Goal: Task Accomplishment & Management: Manage account settings

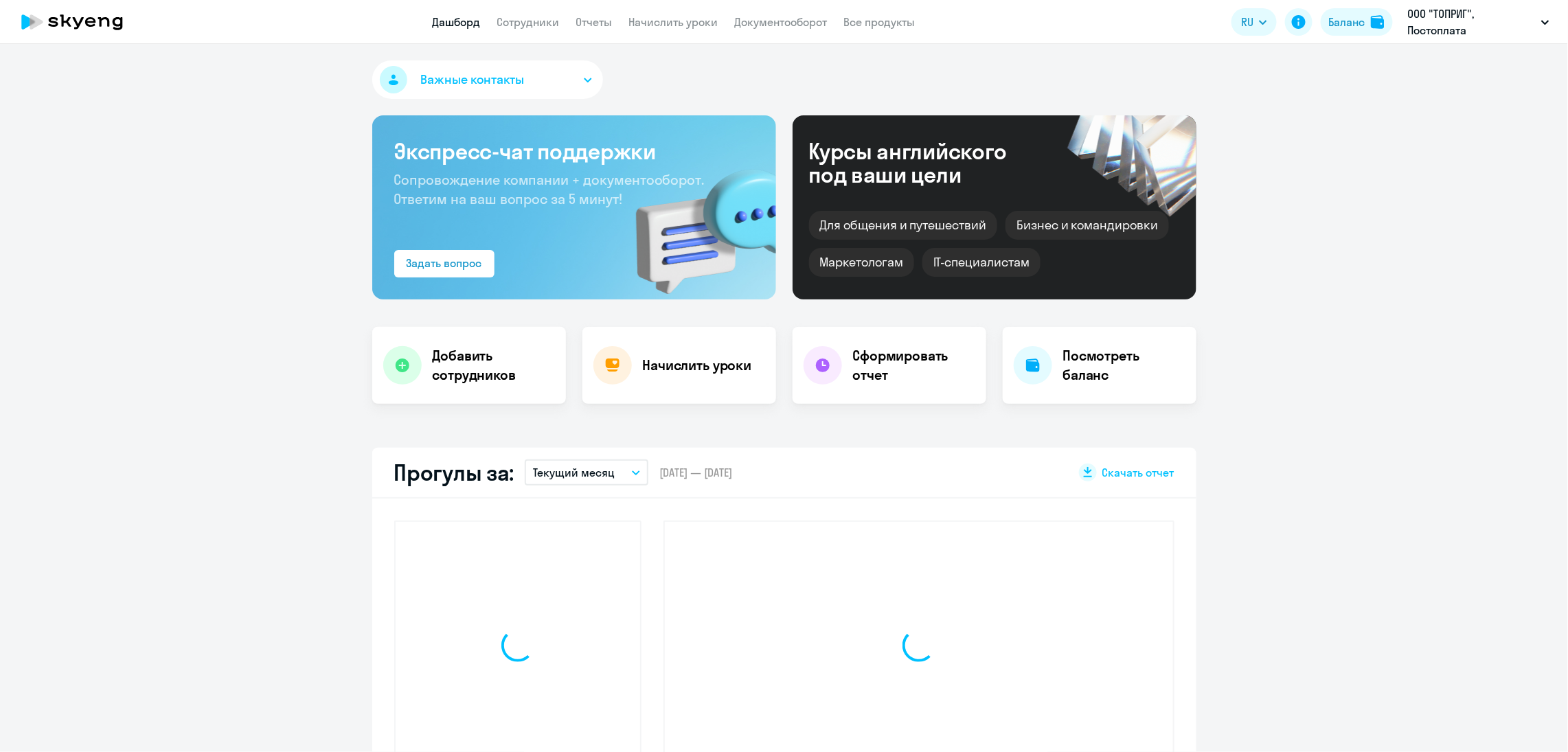
select select "30"
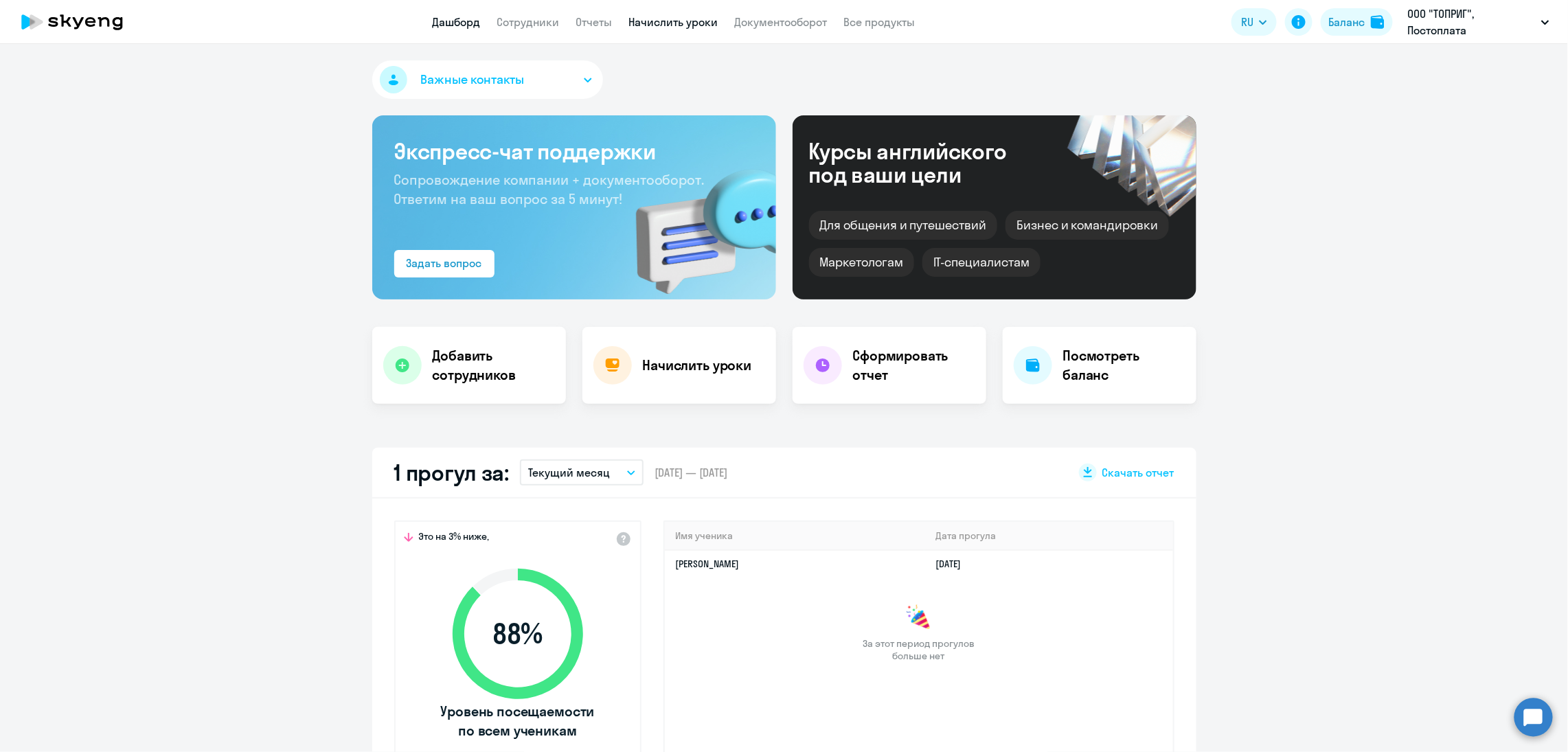
click at [669, 21] on link "Начислить уроки" at bounding box center [674, 22] width 90 height 14
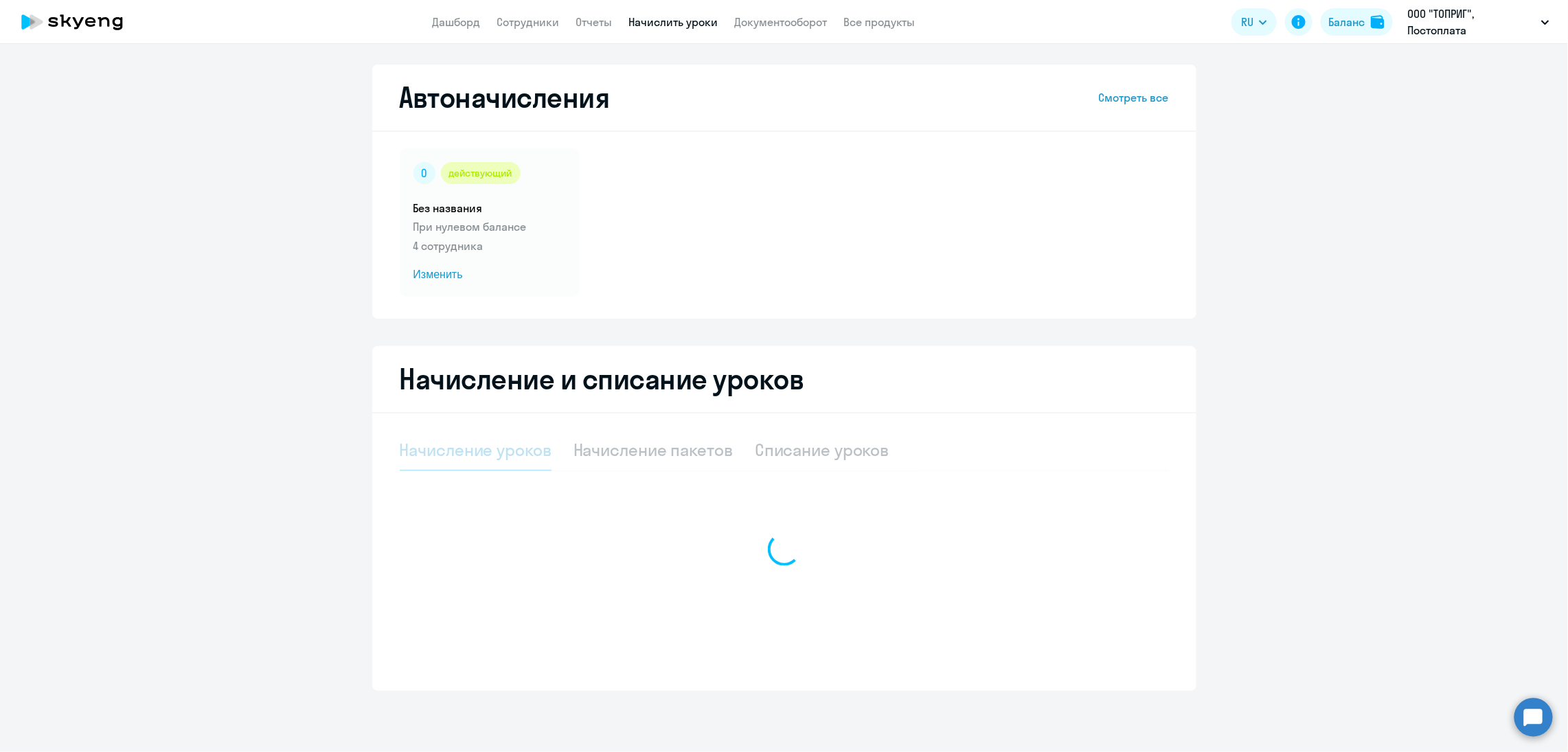
select select "10"
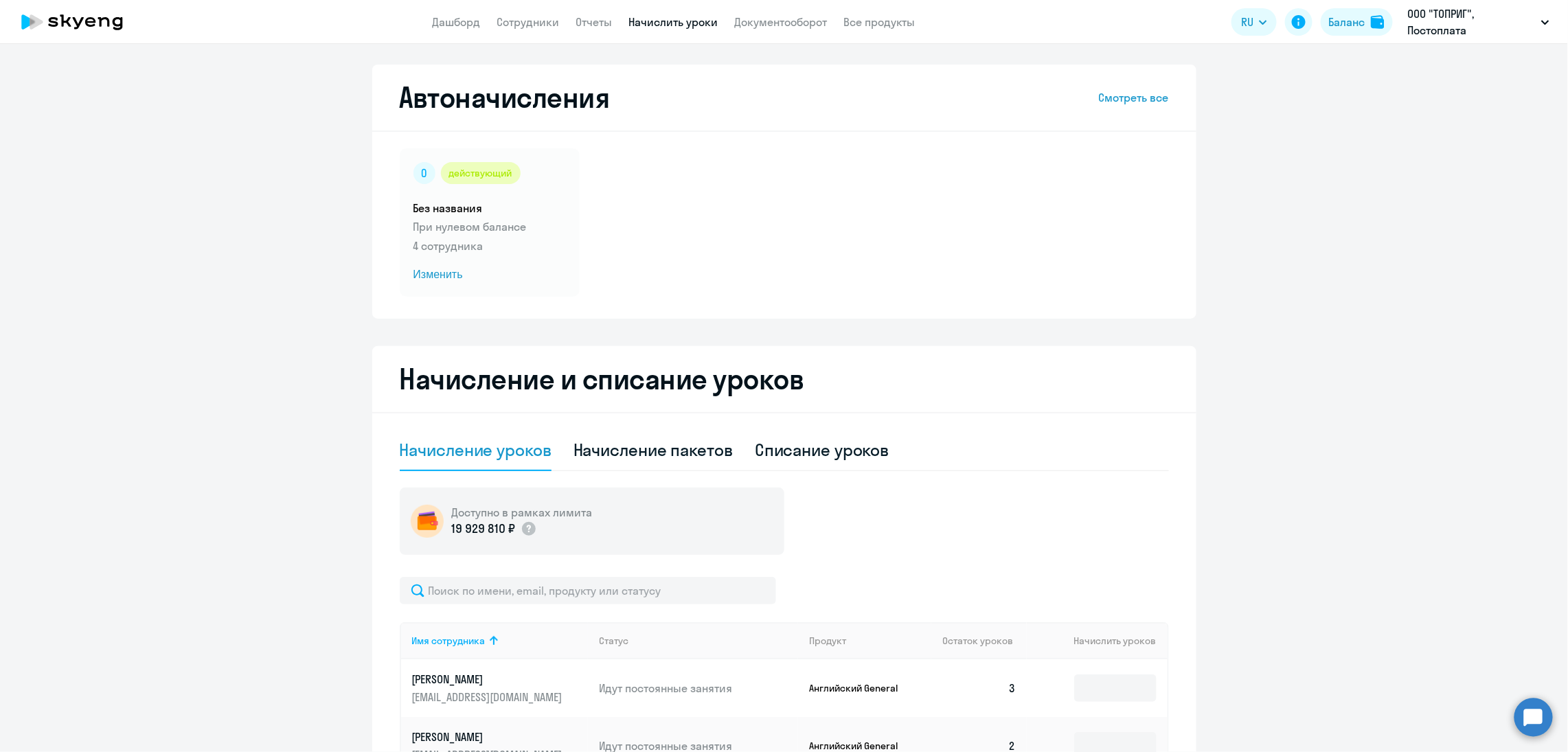
click at [673, 458] on div "Начисление пакетов" at bounding box center [653, 449] width 159 height 22
select select "10"
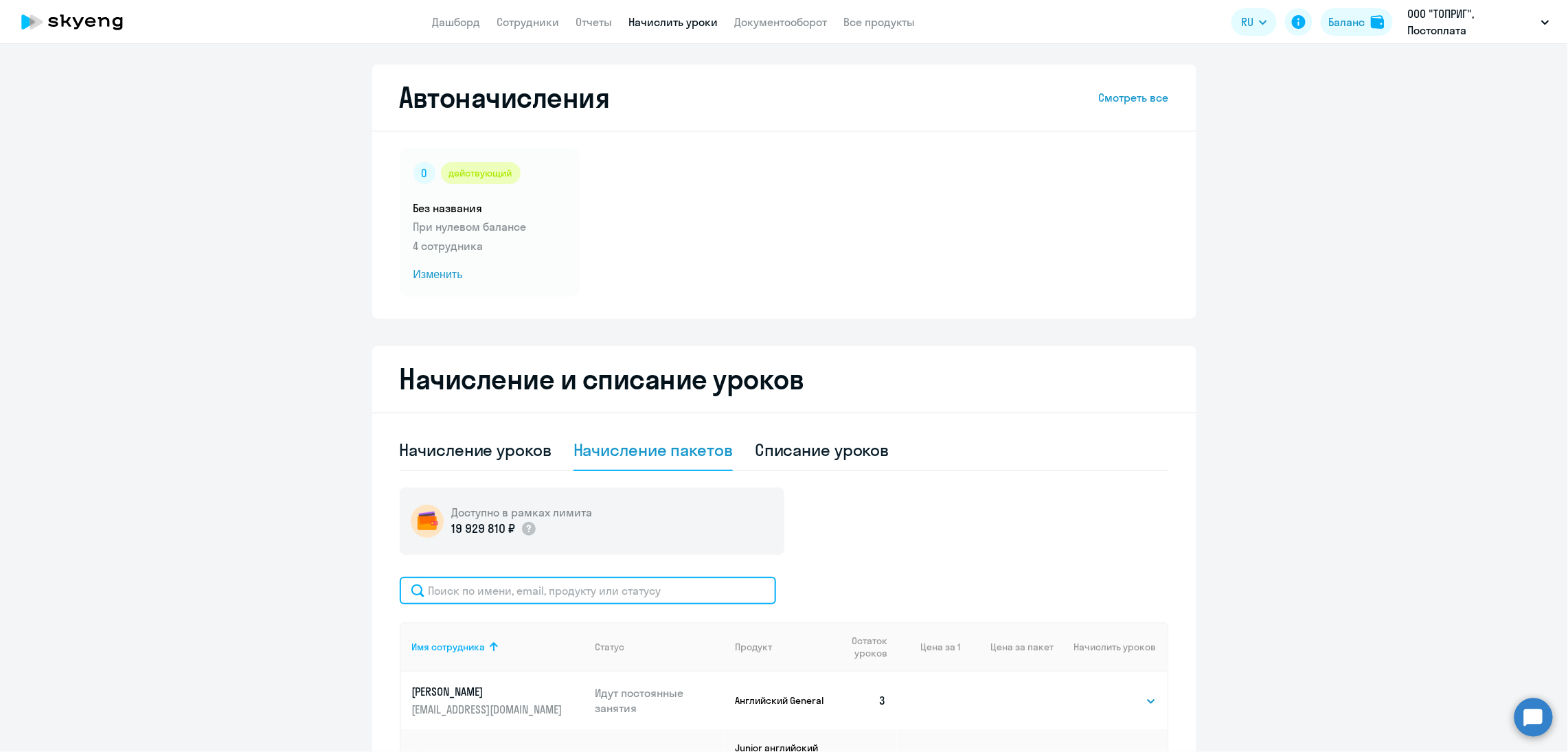
click at [556, 589] on input "text" at bounding box center [588, 589] width 377 height 27
paste input "[EMAIL_ADDRESS][DOMAIN_NAME]"
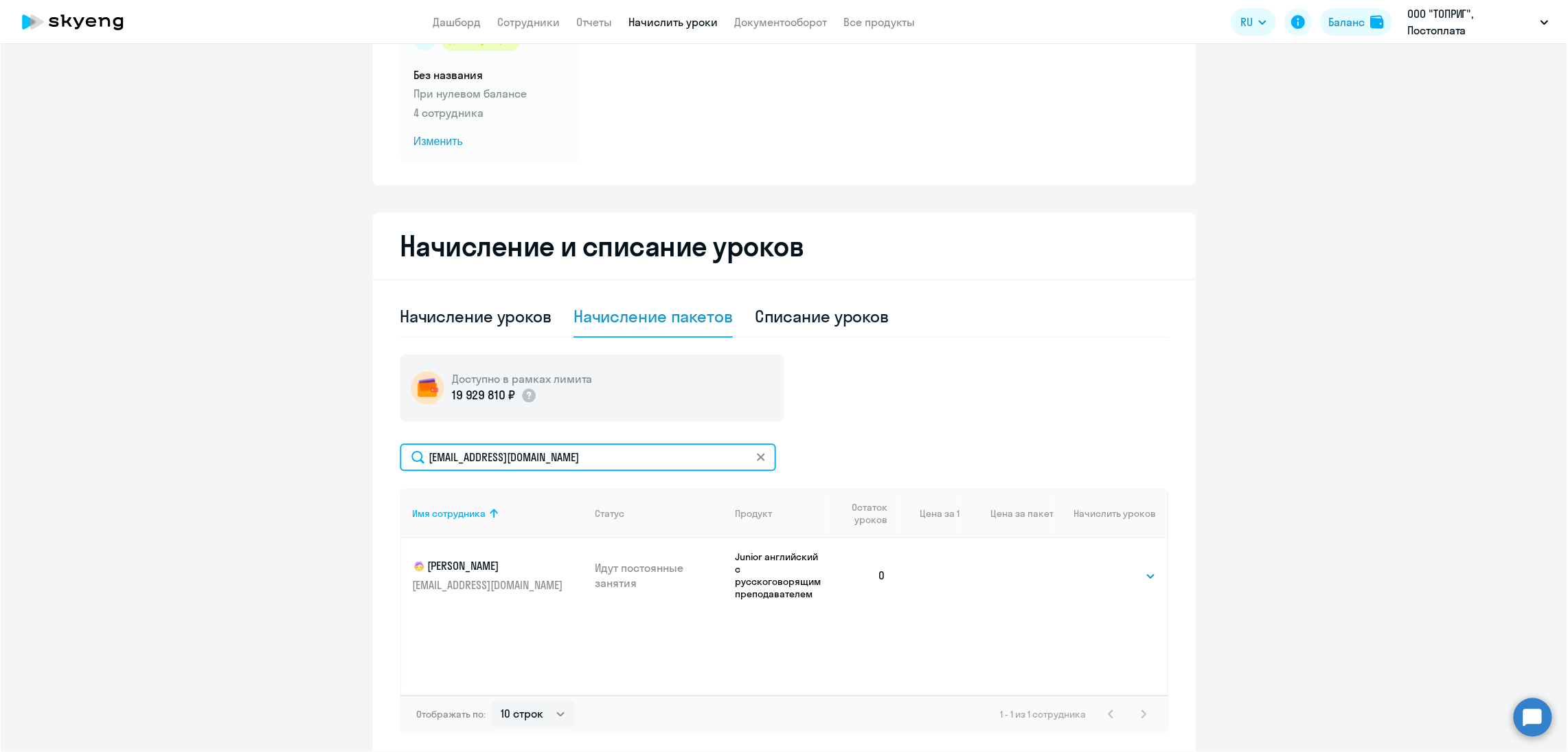
scroll to position [191, 0]
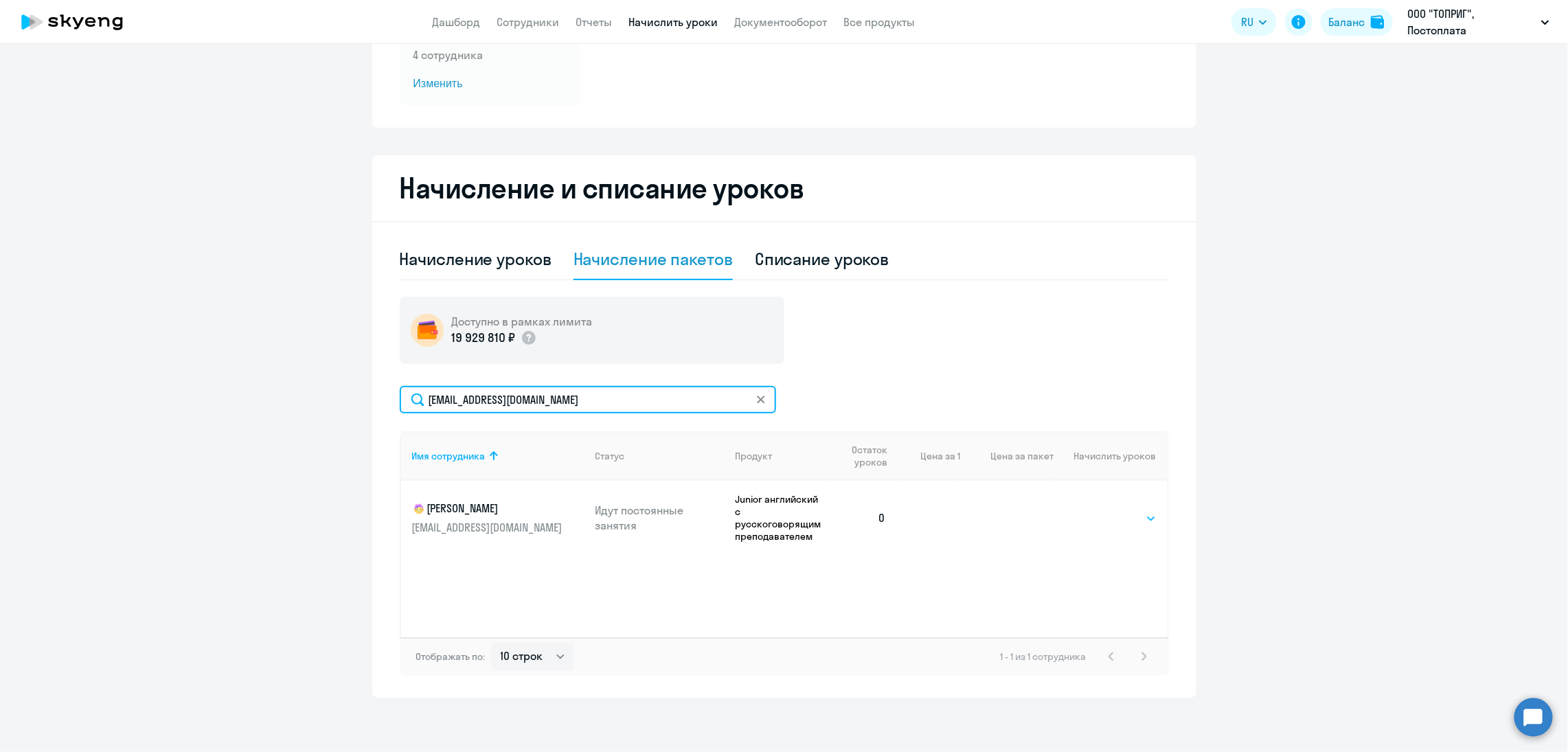
type input "[EMAIL_ADDRESS][DOMAIN_NAME]"
click at [1135, 514] on select "Выбрать 4 8 16 32 64 96 128" at bounding box center [1128, 518] width 56 height 17
select select "8"
click at [1100, 510] on select "Выбрать 4 8 16 32 64 96 128" at bounding box center [1128, 518] width 56 height 17
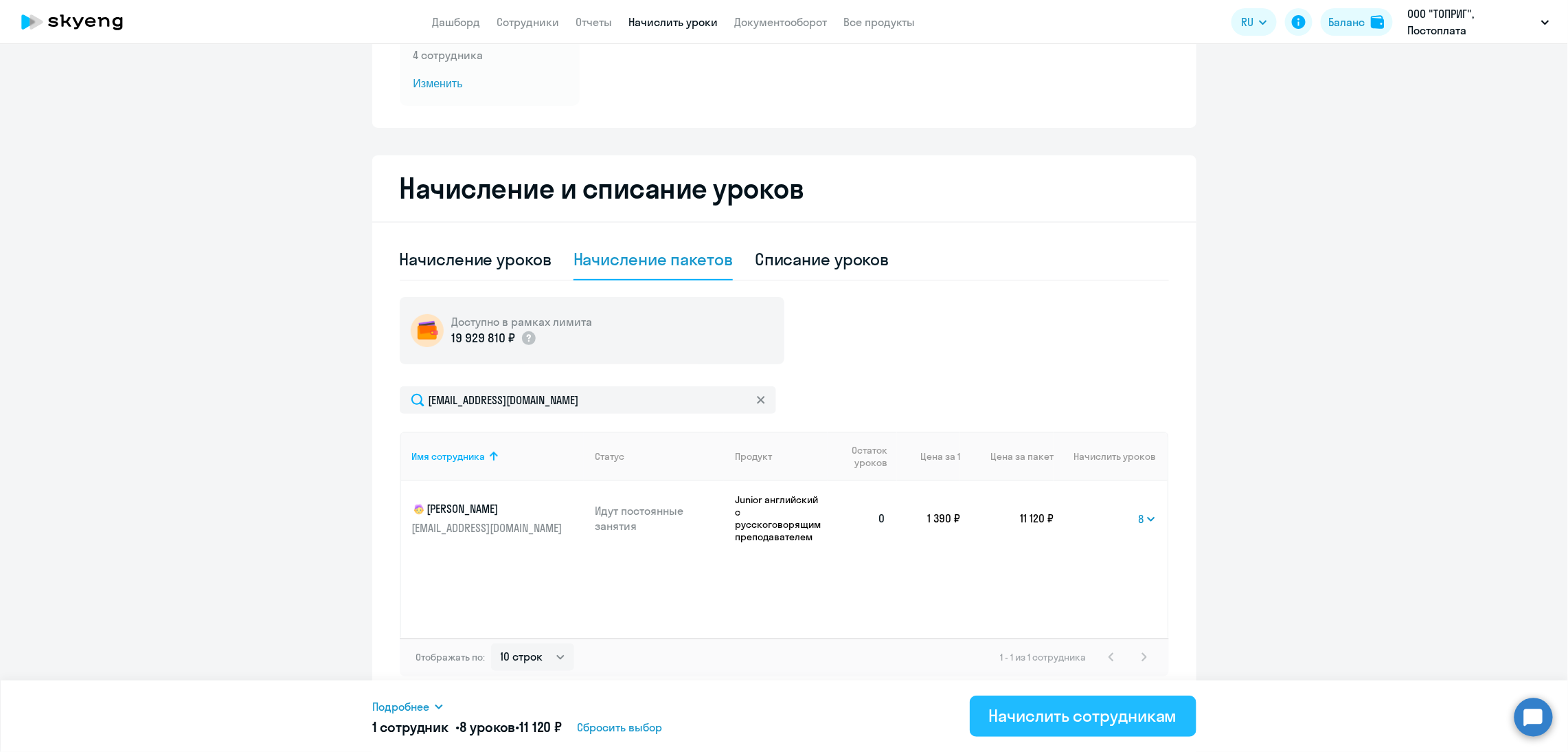
click at [1095, 730] on button "Начислить сотрудникам" at bounding box center [1083, 716] width 226 height 42
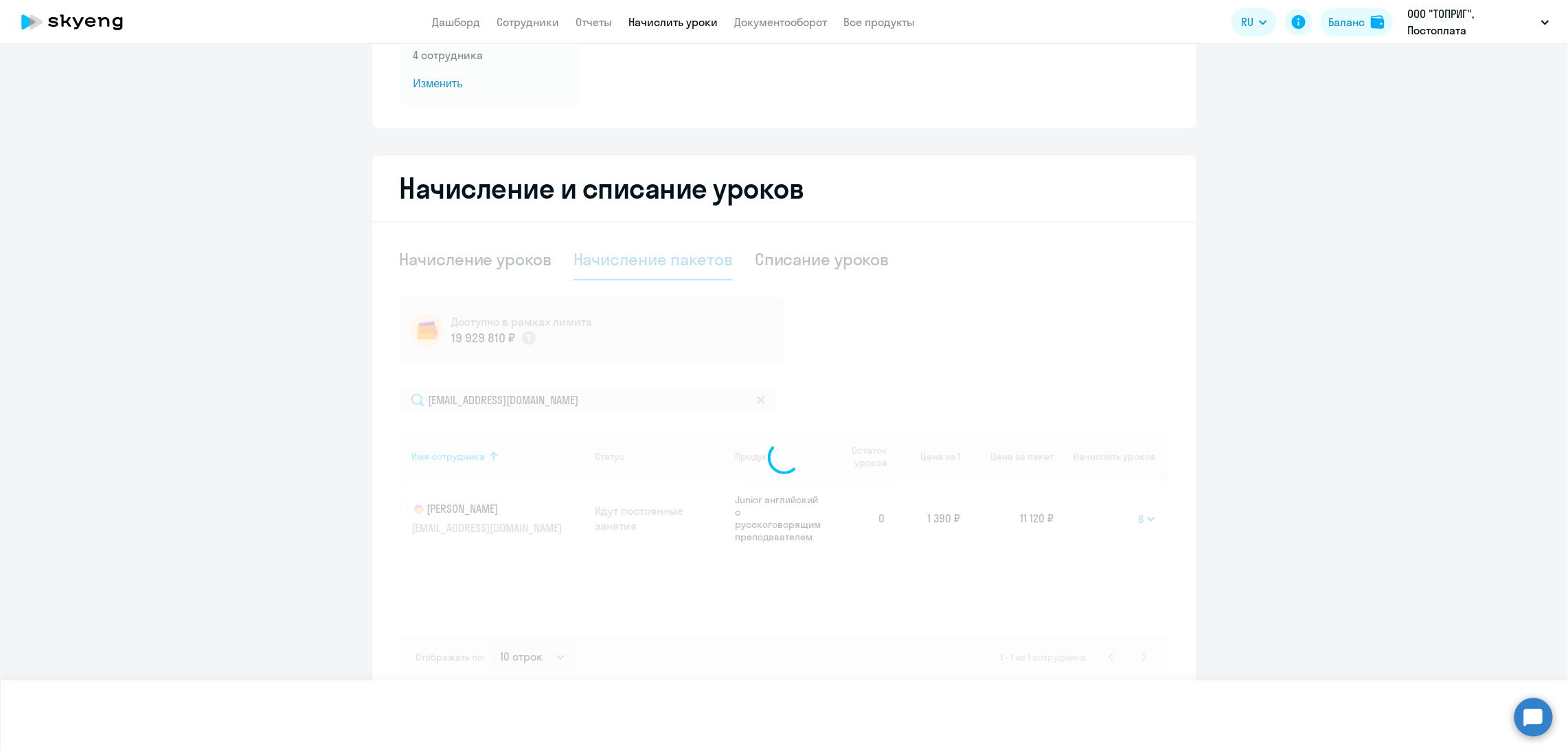
select select
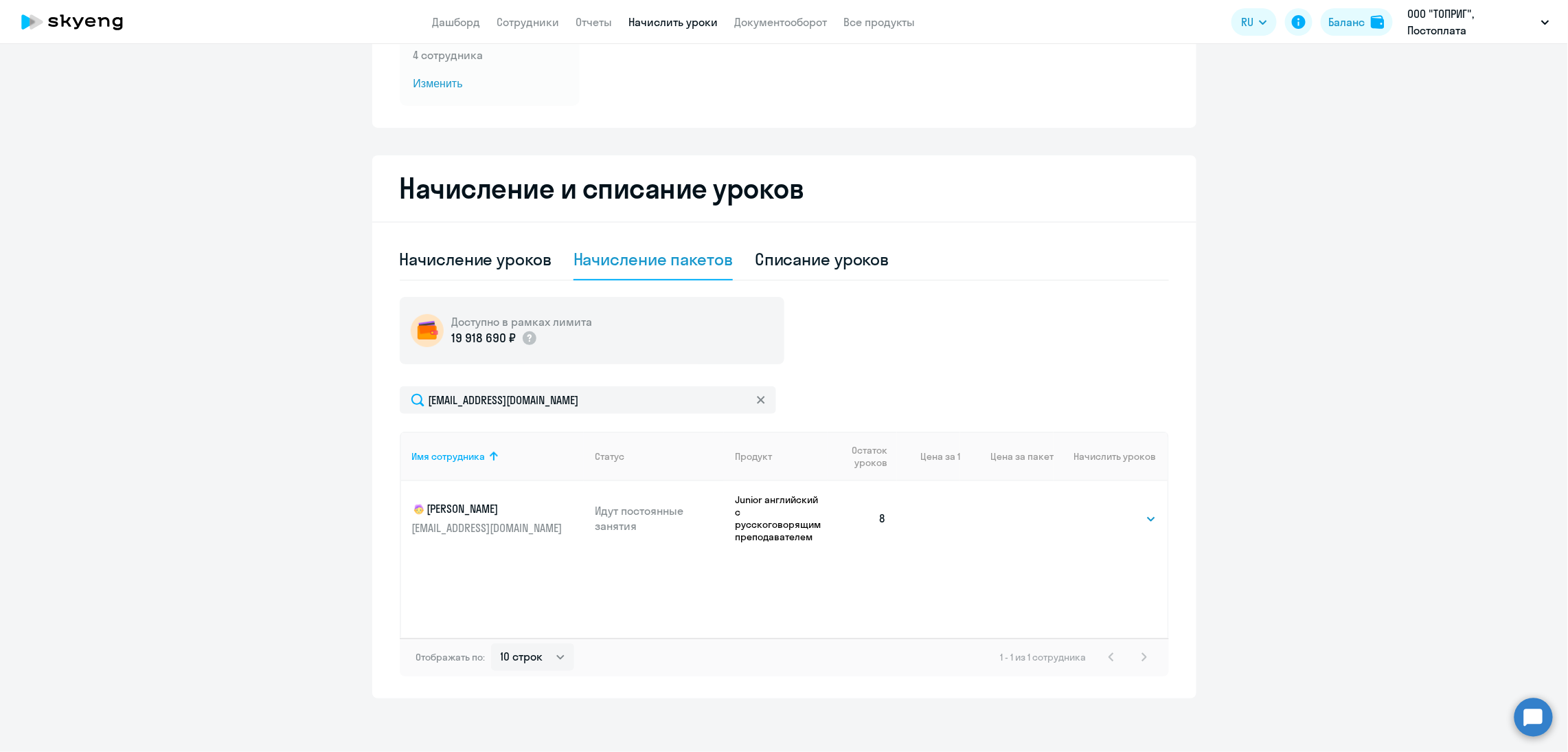
click at [1135, 531] on td "Выбрать 4 8 16 32 64 96 128 Выбрать" at bounding box center [1110, 518] width 114 height 74
click at [1127, 515] on select "Выбрать 4 8 16 32 64 96 128" at bounding box center [1128, 519] width 56 height 17
select select "8"
click at [1100, 510] on select "Выбрать 4 8 16 32 64 96 128" at bounding box center [1128, 519] width 56 height 17
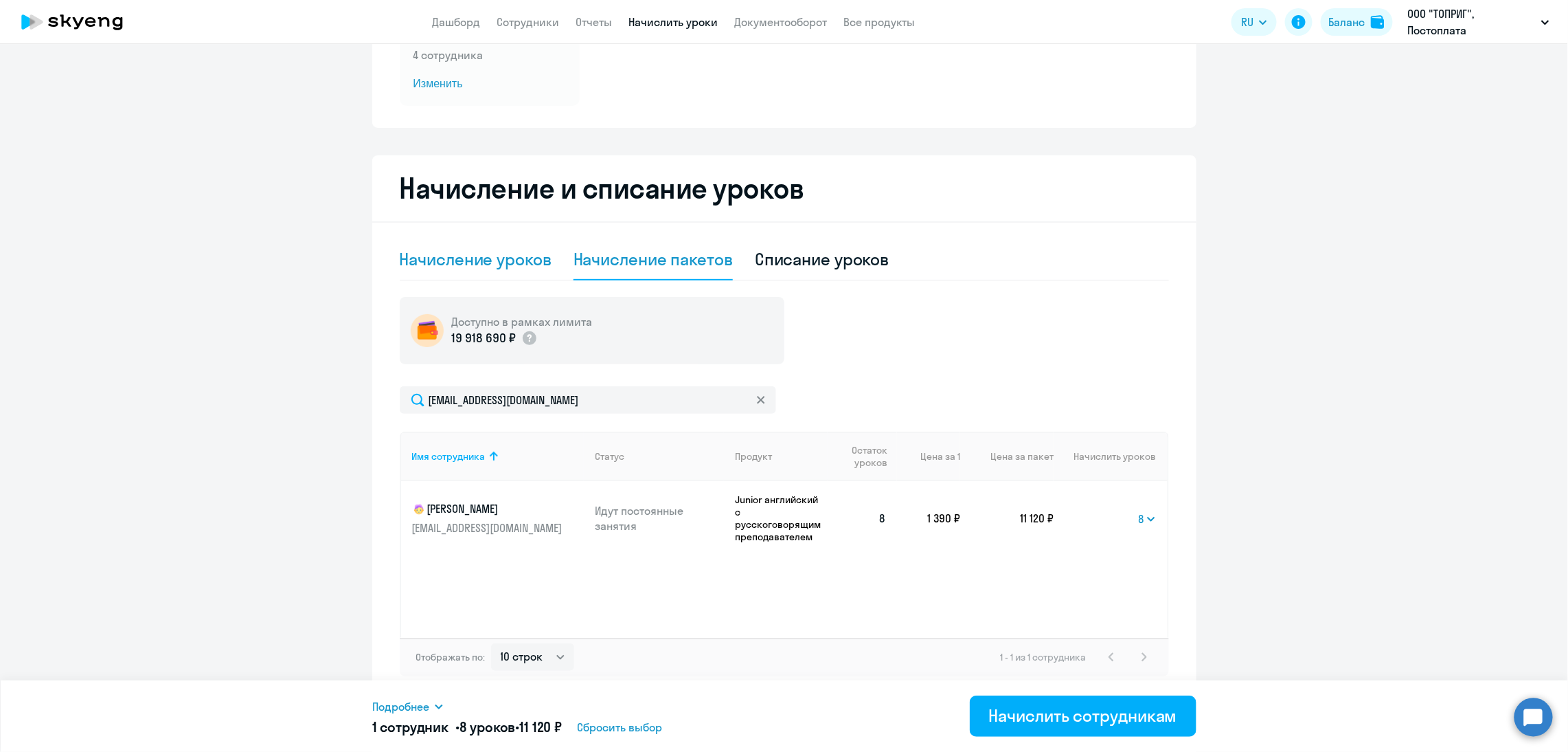
click at [483, 259] on div "Начисление уроков" at bounding box center [475, 259] width 152 height 22
select select "10"
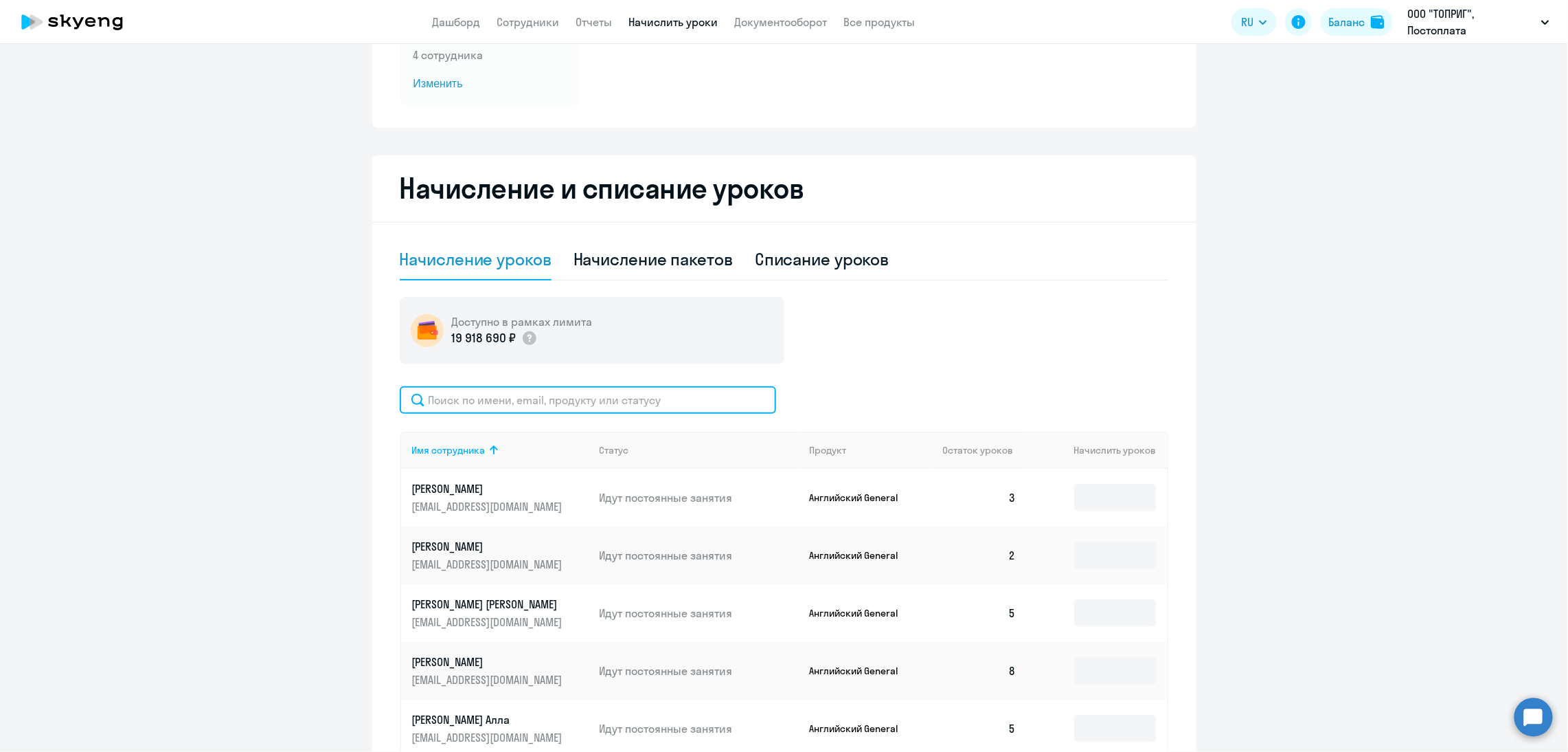
click at [485, 408] on input "text" at bounding box center [588, 399] width 377 height 27
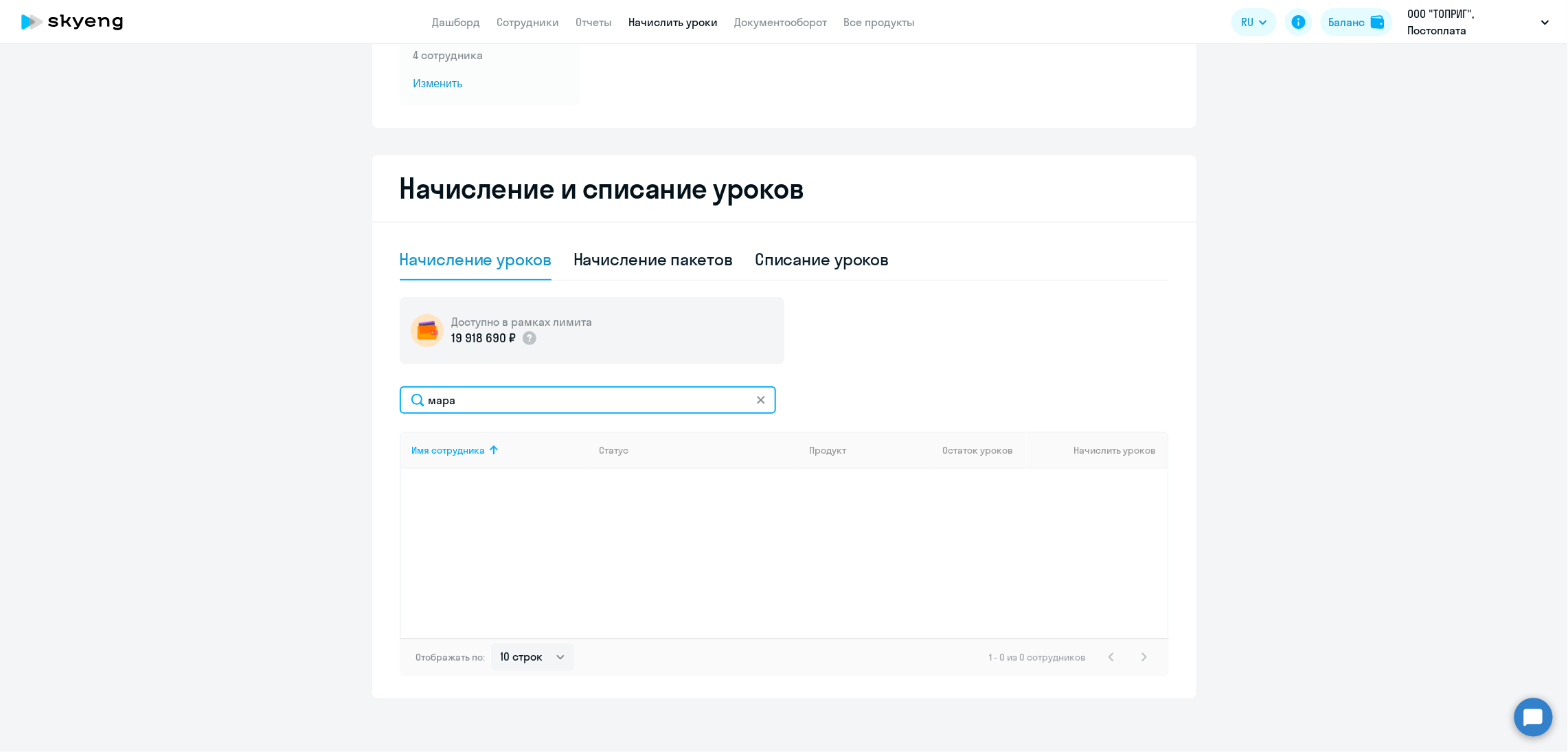
drag, startPoint x: 485, startPoint y: 400, endPoint x: 368, endPoint y: 401, distance: 117.0
click at [373, 401] on div "Начисление и списание уроков Начисление уроков Начисление пакетов Списание урок…" at bounding box center [784, 427] width 824 height 543
type input "авли"
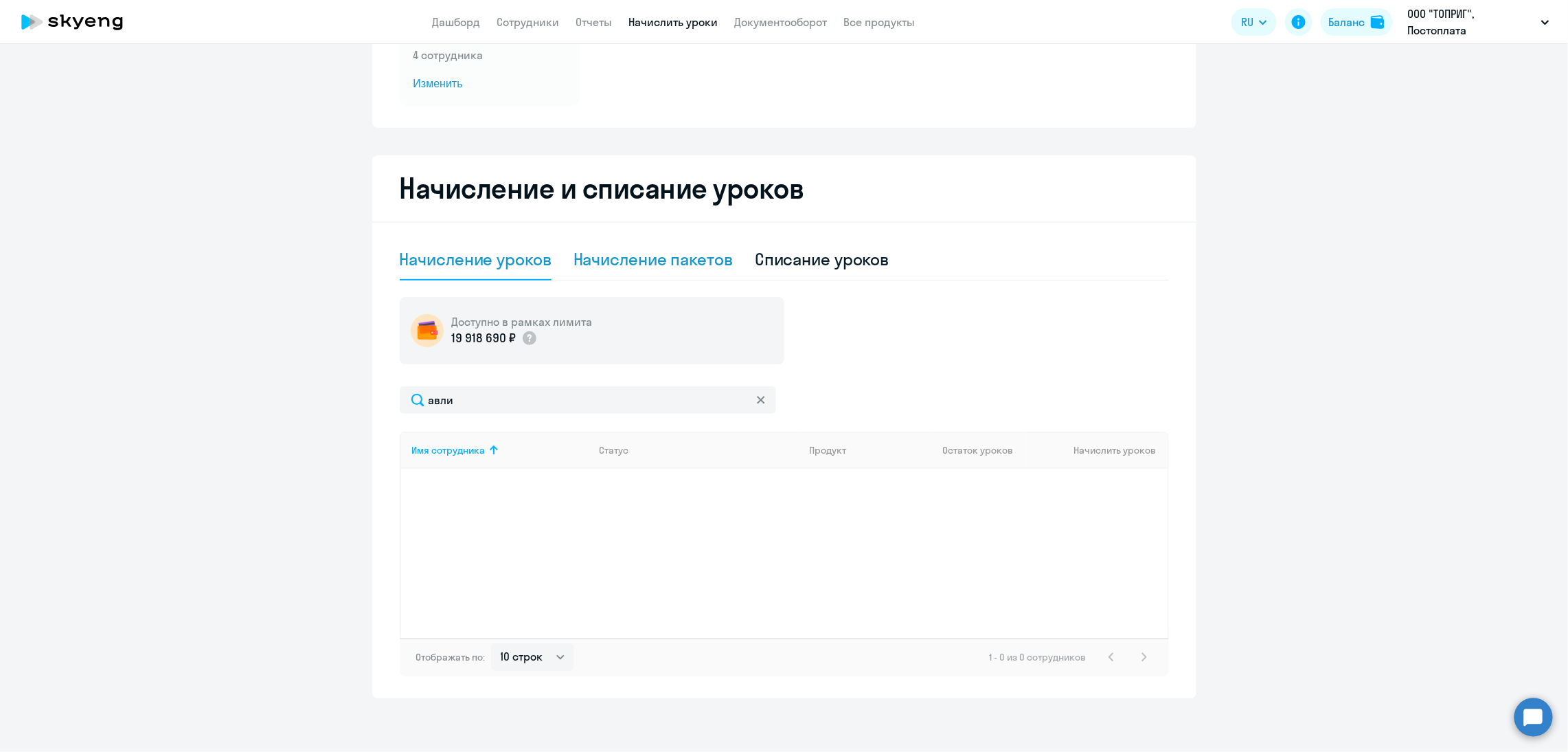
click at [710, 263] on div "Начисление пакетов" at bounding box center [653, 259] width 159 height 22
select select "10"
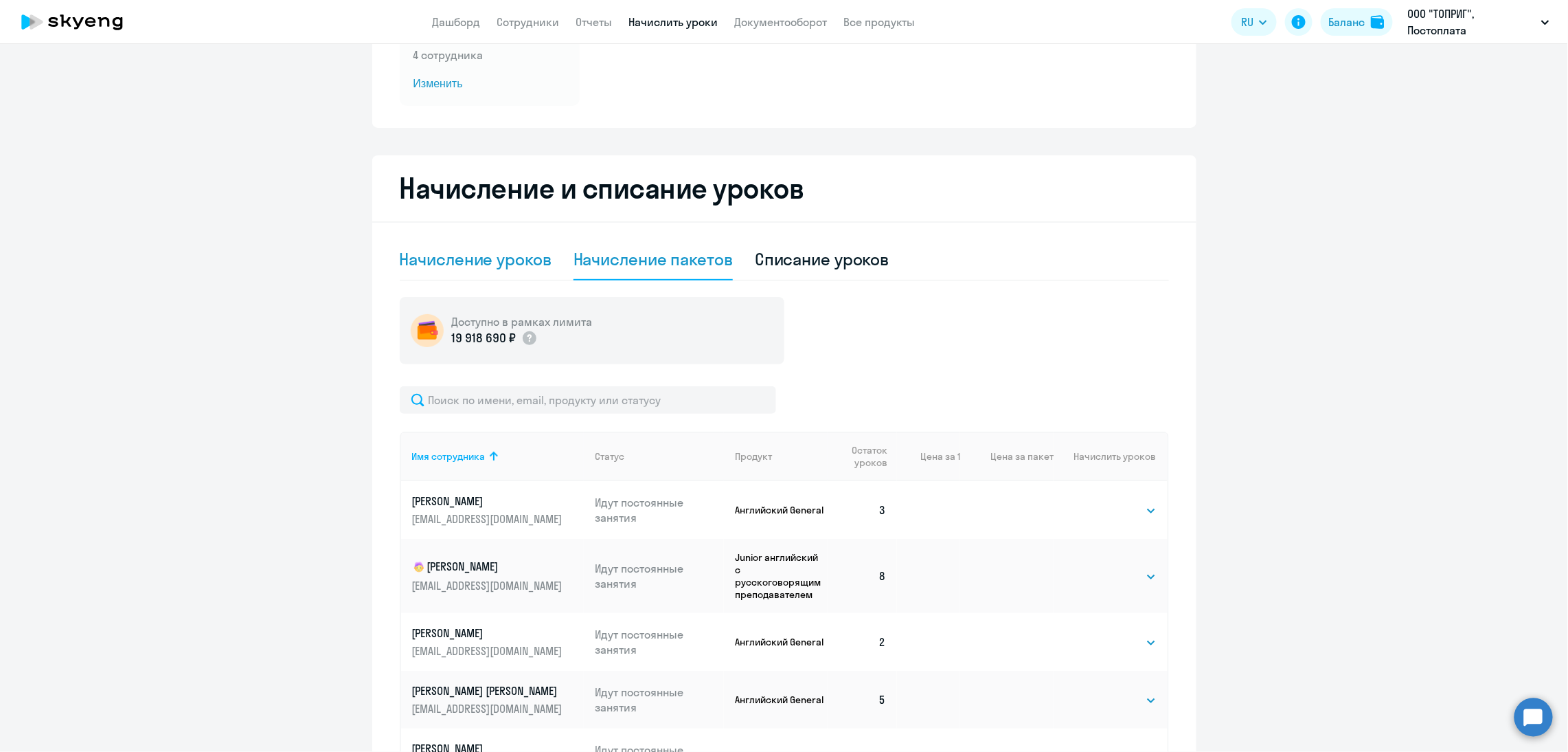
click at [509, 261] on div "Начисление уроков" at bounding box center [475, 259] width 152 height 22
select select "10"
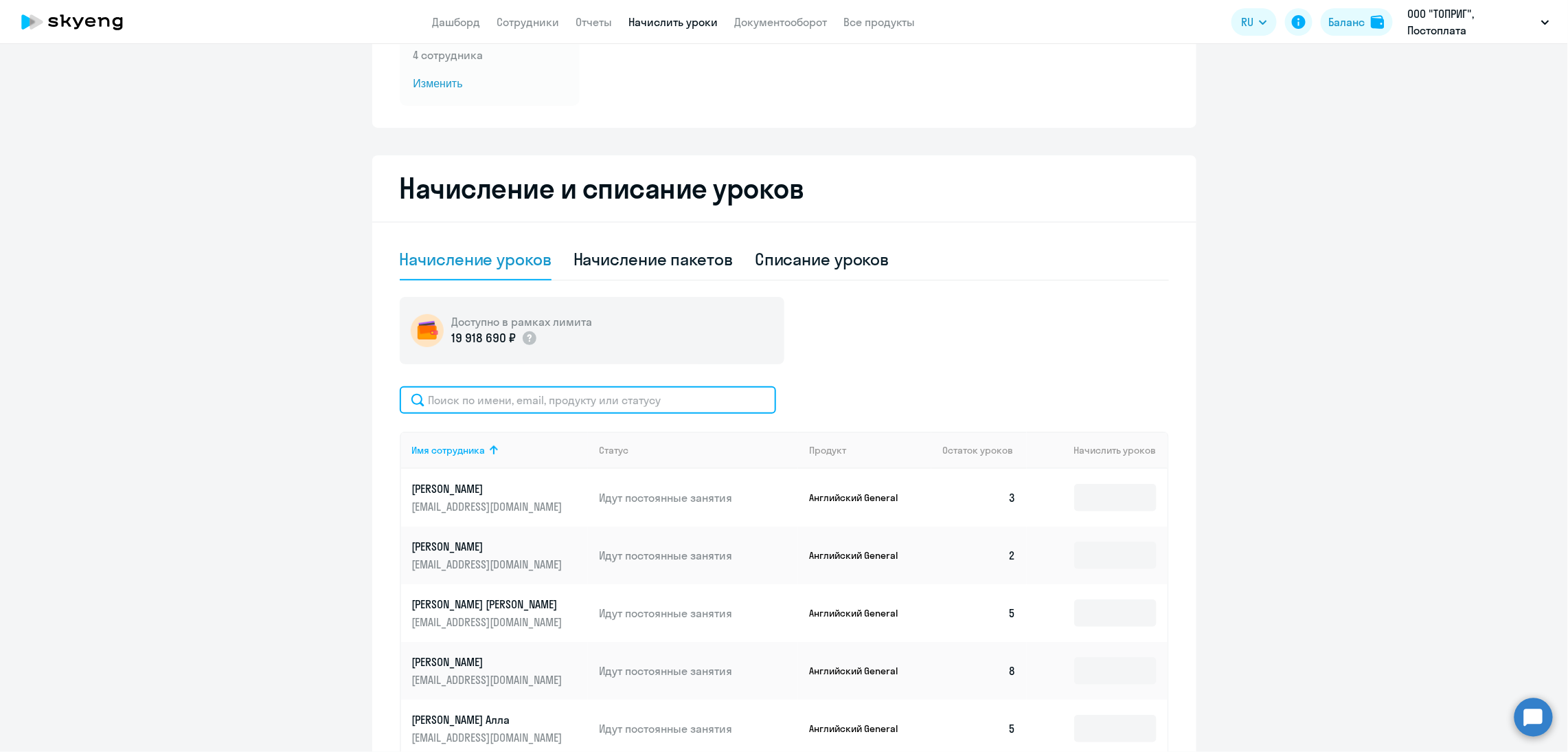
click at [508, 398] on input "text" at bounding box center [588, 399] width 377 height 27
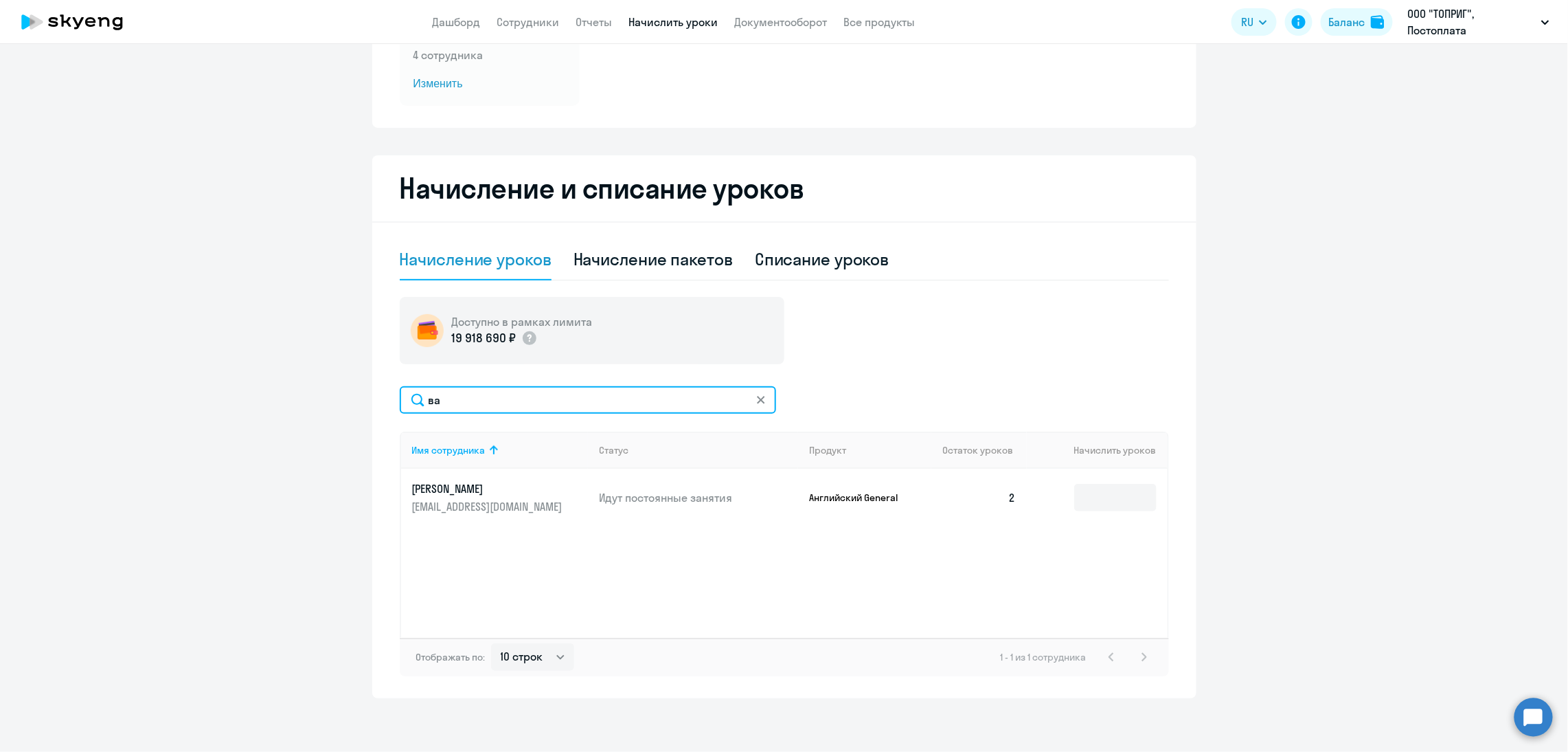
type input "в"
type input "вал"
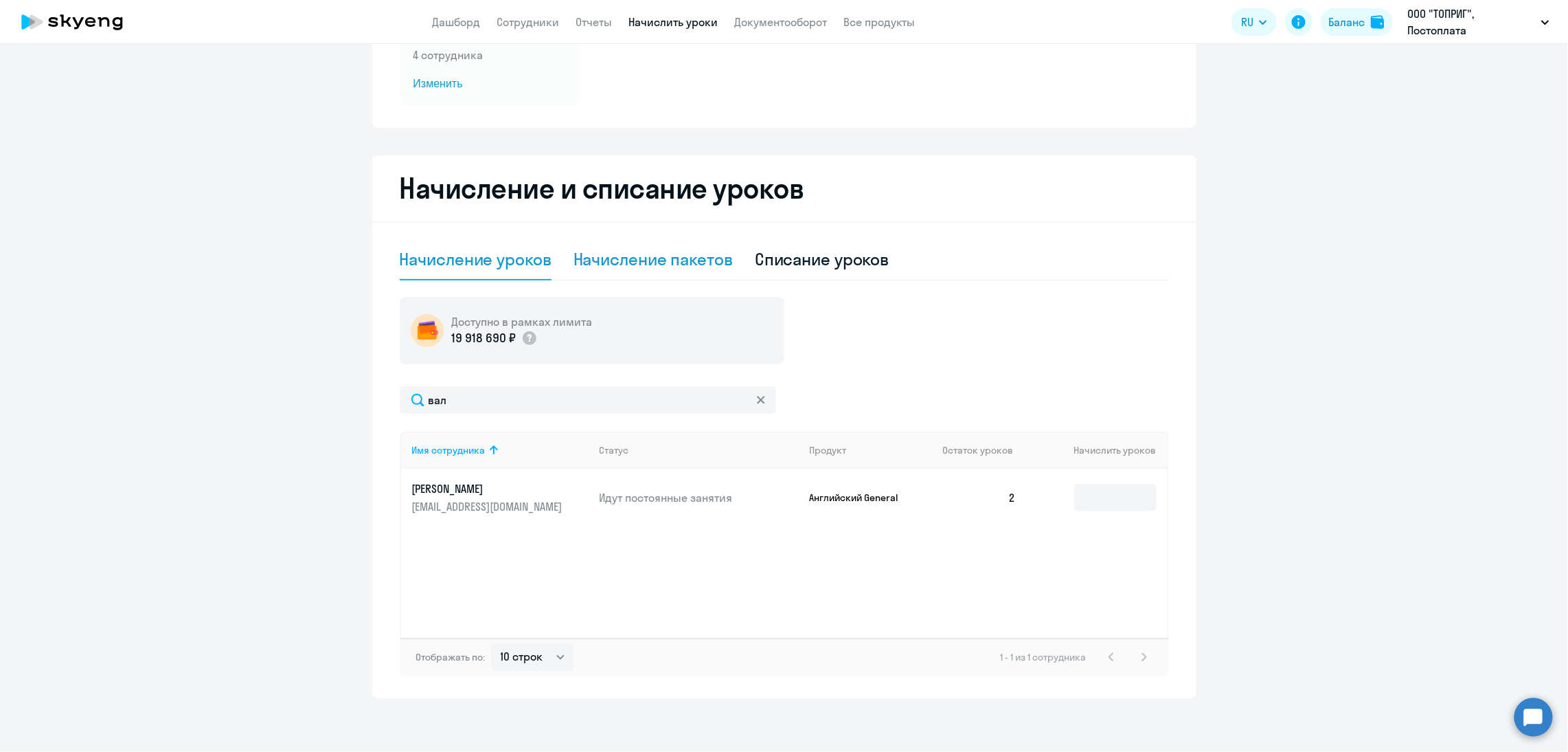
click at [626, 256] on div "Начисление пакетов" at bounding box center [653, 259] width 159 height 22
select select "10"
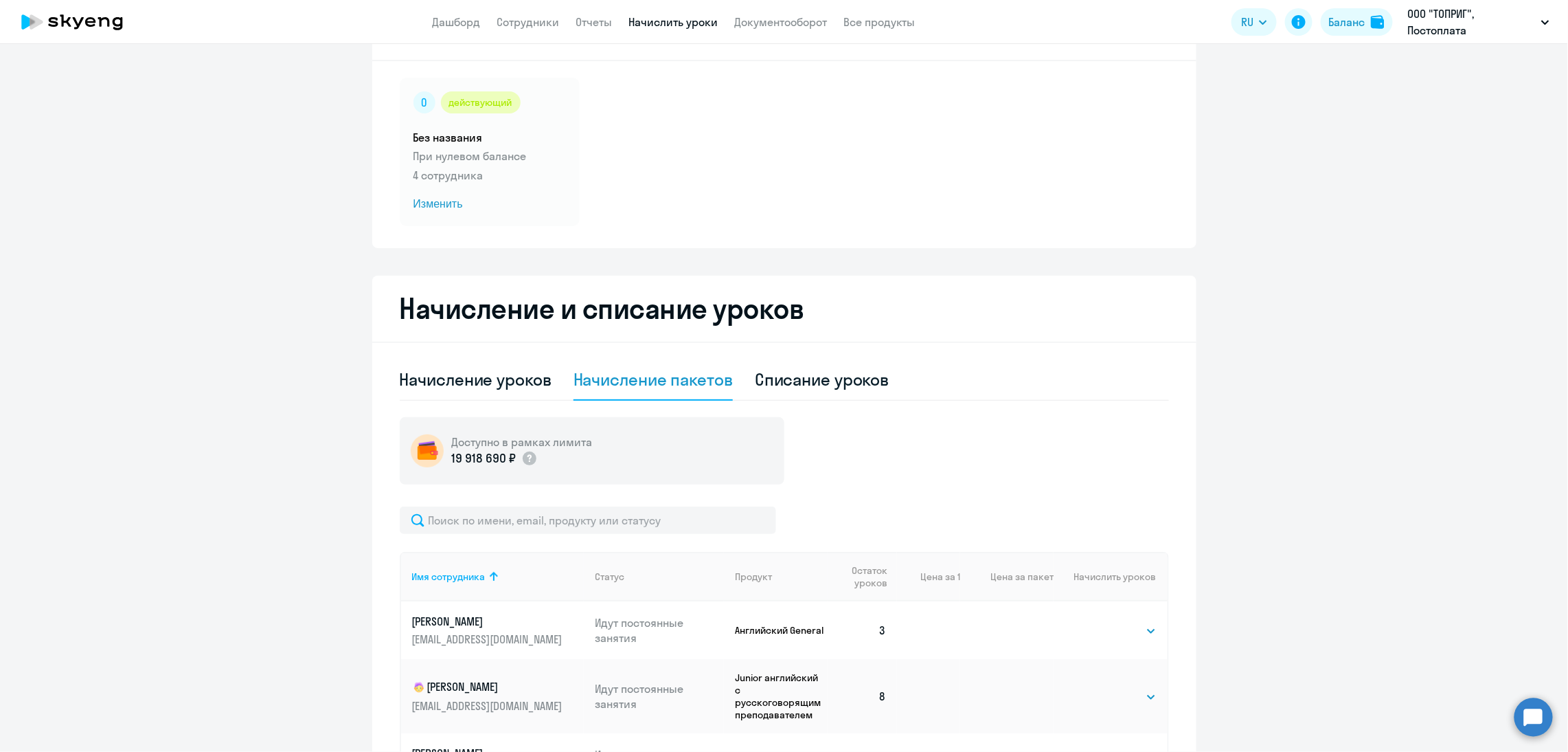
scroll to position [0, 0]
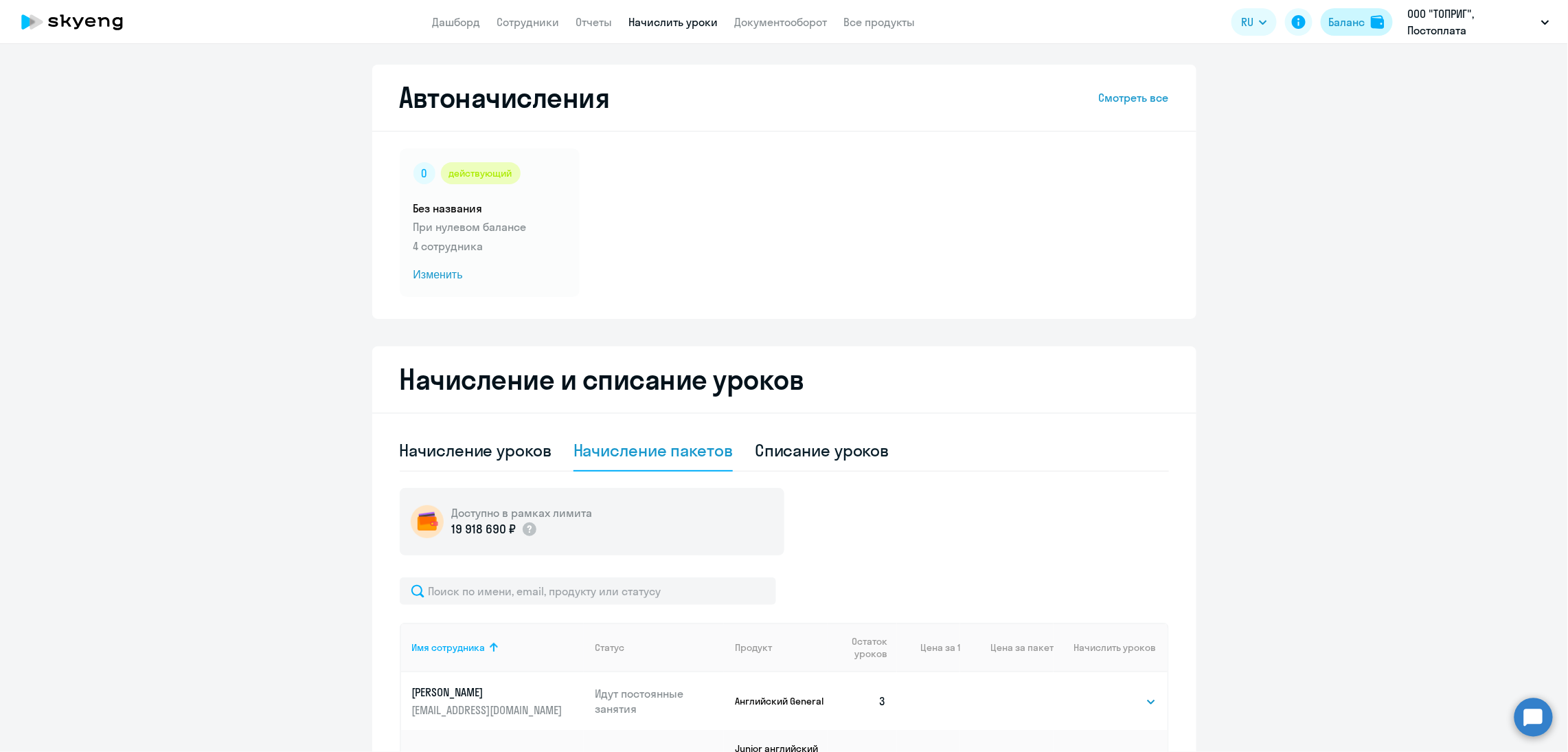
click at [1337, 21] on div "Баланс" at bounding box center [1347, 22] width 37 height 17
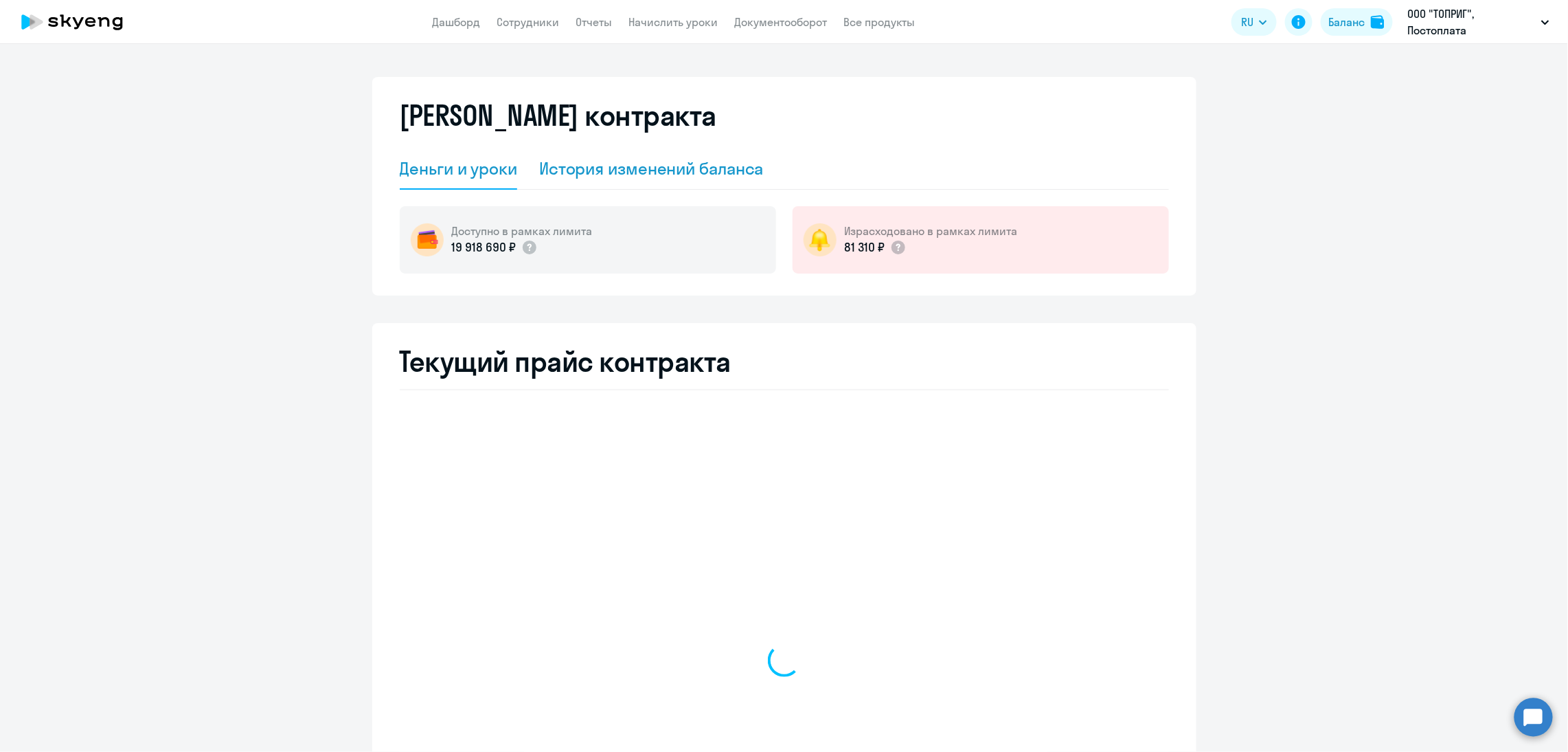
click at [707, 174] on div "История изменений баланса" at bounding box center [651, 168] width 225 height 22
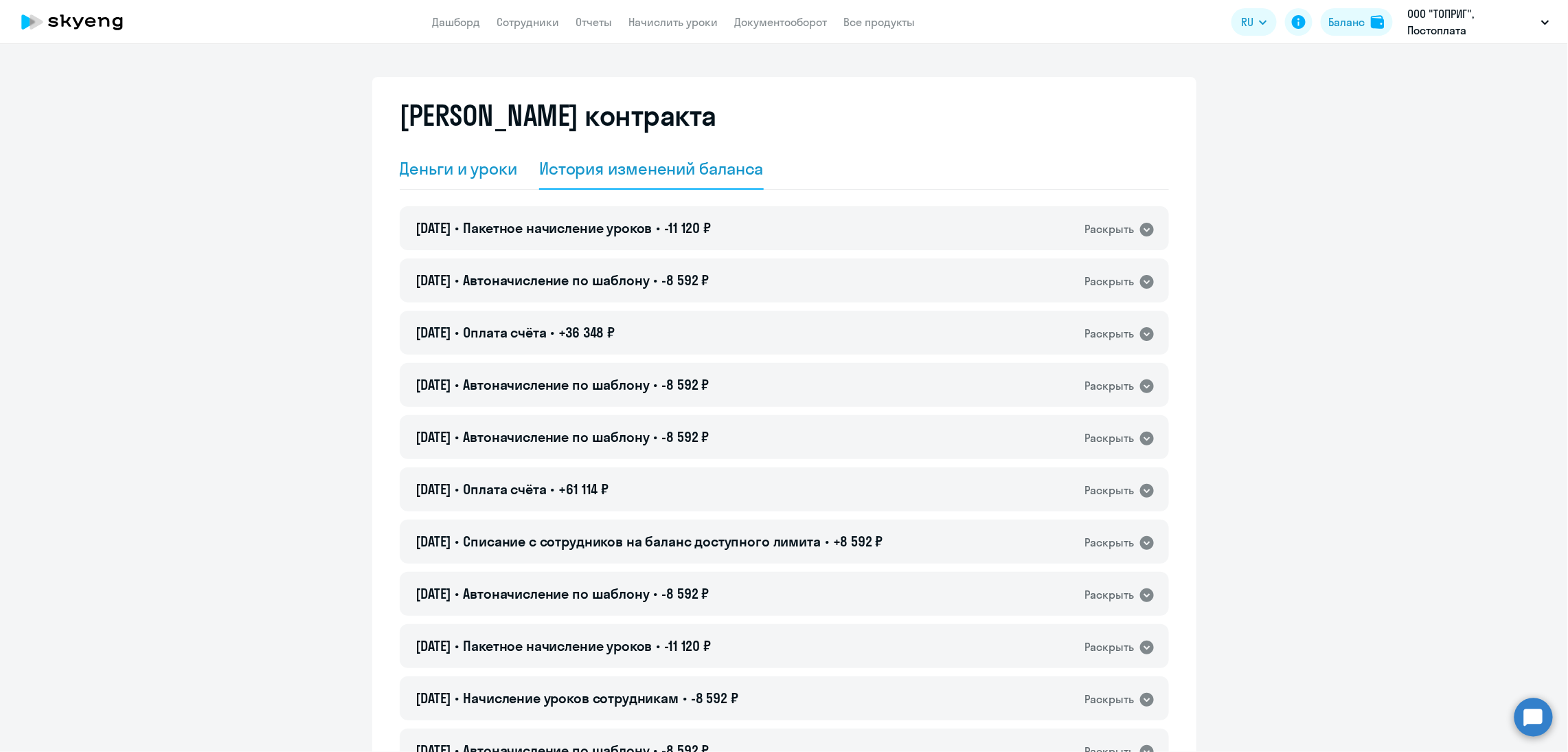
click at [475, 166] on div "Деньги и уроки" at bounding box center [459, 168] width 118 height 22
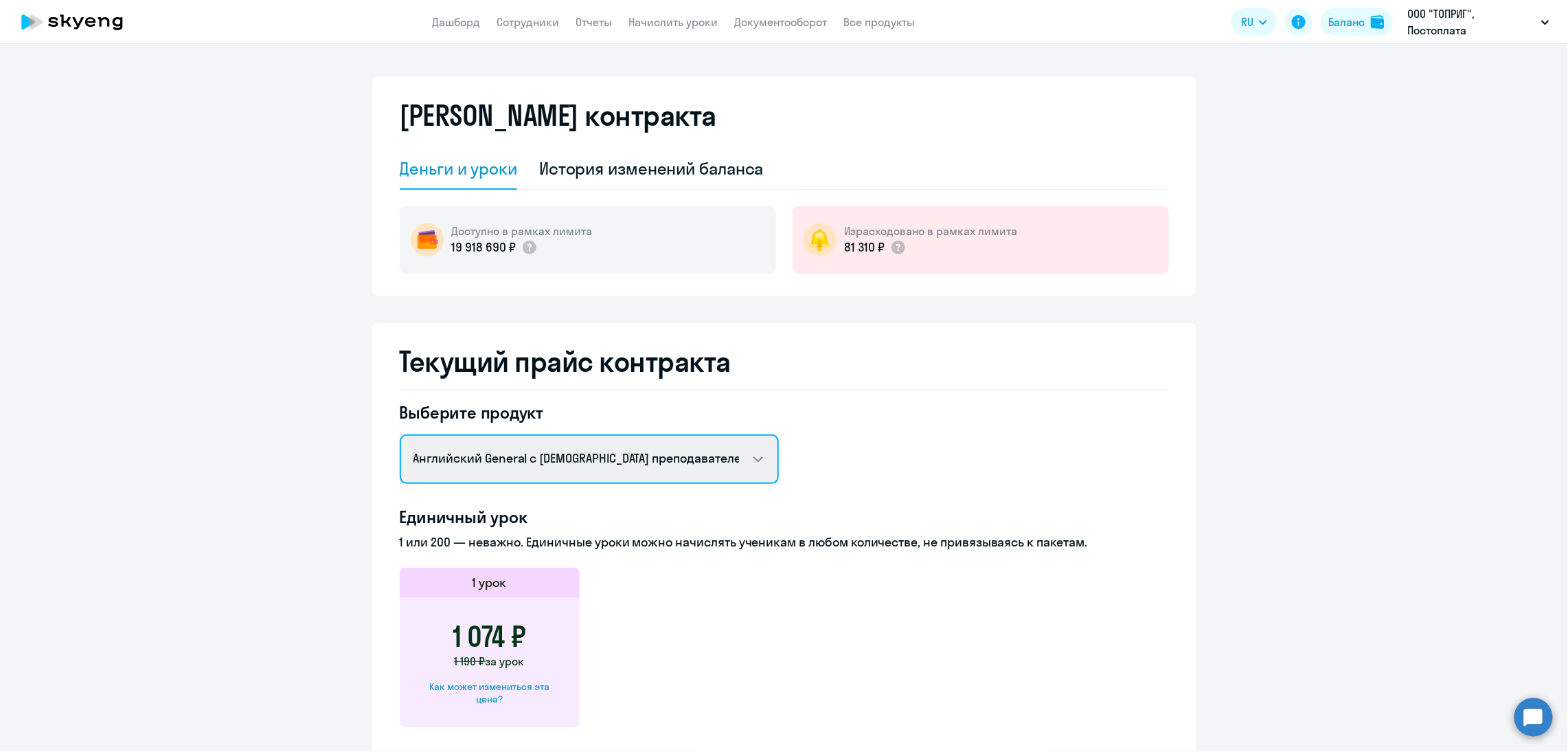
click at [650, 459] on select "Английский General с [DEMOGRAPHIC_DATA] преподавателем Английский General с [DE…" at bounding box center [589, 459] width 379 height 50
click at [400, 434] on select "Английский General с [DEMOGRAPHIC_DATA] преподавателем Английский General с [DE…" at bounding box center [589, 459] width 379 height 50
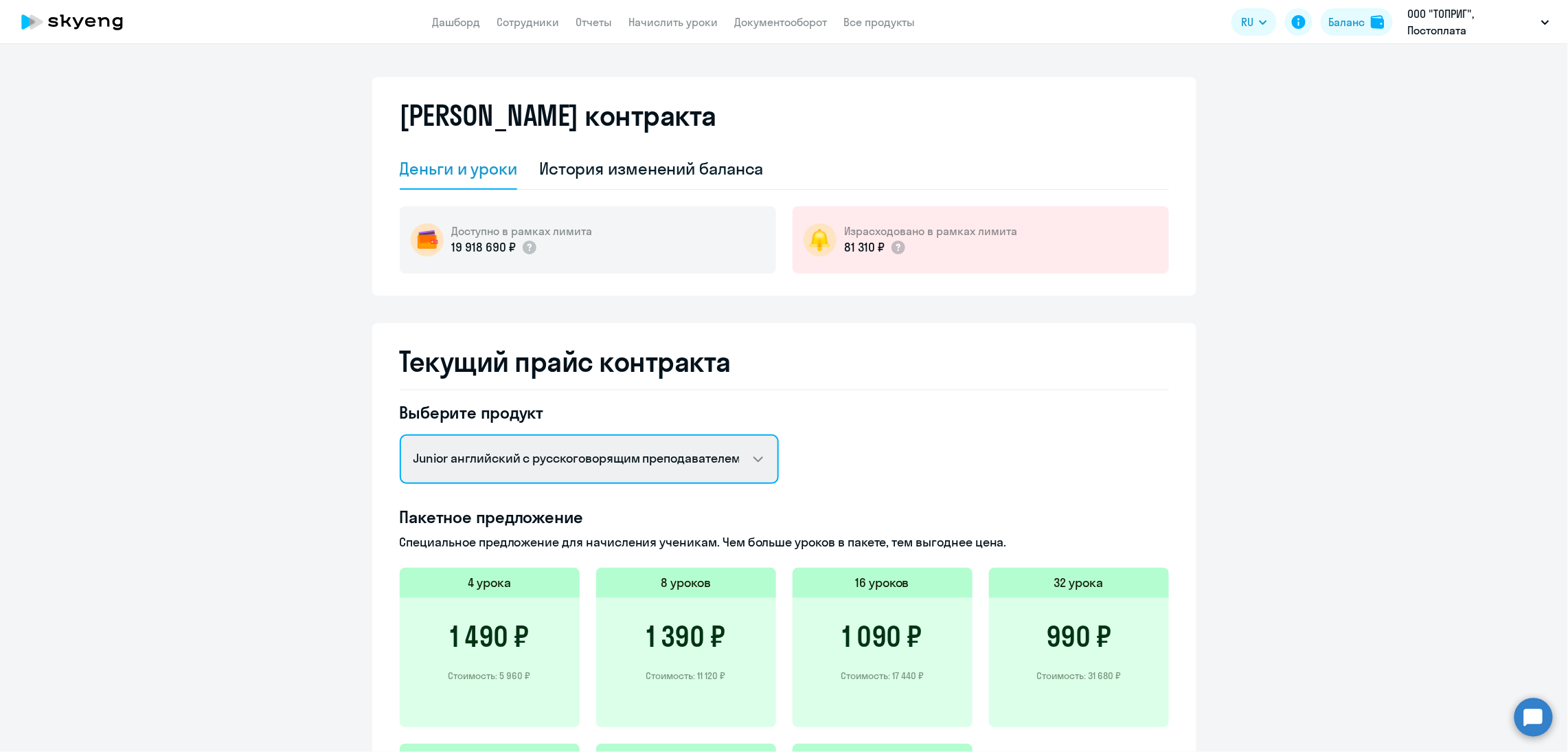
click at [572, 453] on select "Английский General с [DEMOGRAPHIC_DATA] преподавателем Английский General с [DE…" at bounding box center [589, 459] width 379 height 50
select select "english_adult_not_native_speaker"
click at [400, 434] on select "Английский General с [DEMOGRAPHIC_DATA] преподавателем Английский General с [DE…" at bounding box center [589, 459] width 379 height 50
